Goal: Use online tool/utility: Utilize a website feature to perform a specific function

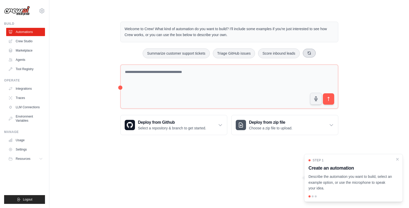
click at [304, 54] on button at bounding box center [309, 53] width 13 height 9
click at [276, 58] on div "Welcome to Crew! What kind of automation do you want to build? I'll include som…" at bounding box center [229, 78] width 230 height 130
click at [277, 56] on button "Generate weekly reports" at bounding box center [274, 53] width 48 height 10
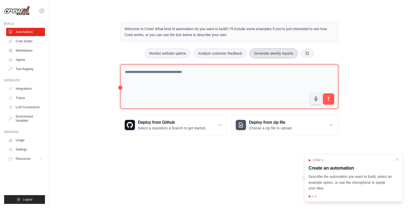
type textarea "**********"
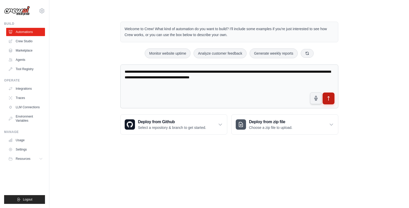
click at [325, 98] on button "submit" at bounding box center [328, 98] width 12 height 12
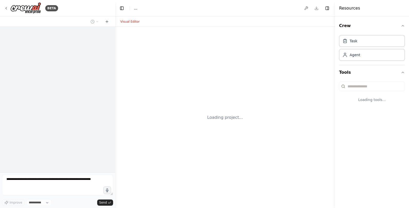
select select "****"
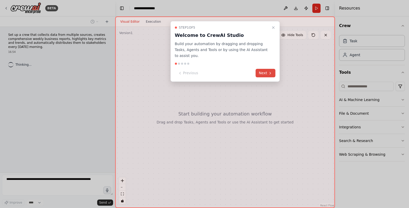
click at [260, 73] on button "Next" at bounding box center [266, 73] width 20 height 8
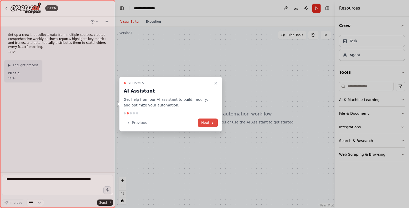
click at [208, 122] on button "Next" at bounding box center [208, 122] width 20 height 8
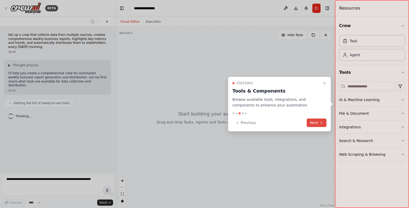
click at [316, 125] on button "Next" at bounding box center [317, 122] width 20 height 8
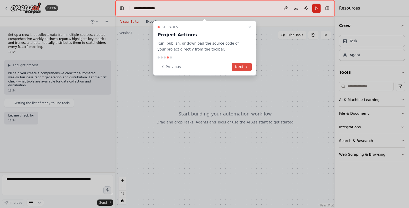
click at [240, 67] on button "Next" at bounding box center [242, 66] width 20 height 8
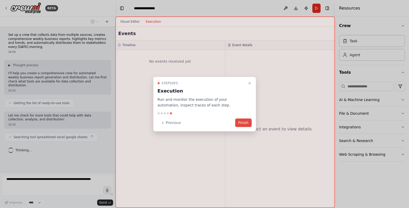
click at [246, 125] on button "Finish" at bounding box center [243, 122] width 16 height 8
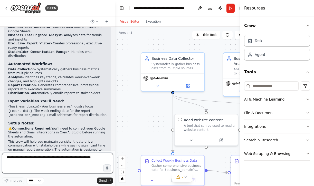
scroll to position [422, 0]
